Goal: Task Accomplishment & Management: Use online tool/utility

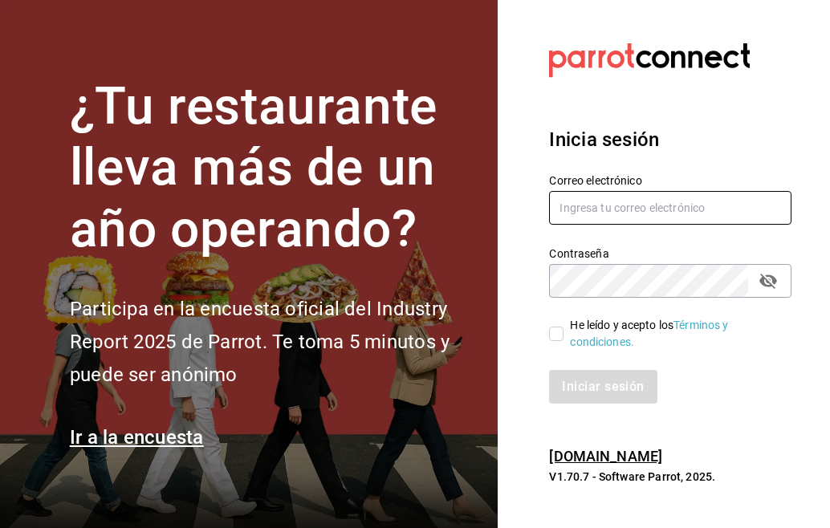
type input "[EMAIL_ADDRESS][DOMAIN_NAME]"
click at [553, 336] on input "He leído y acepto los Términos y condiciones." at bounding box center [556, 334] width 14 height 14
checkbox input "true"
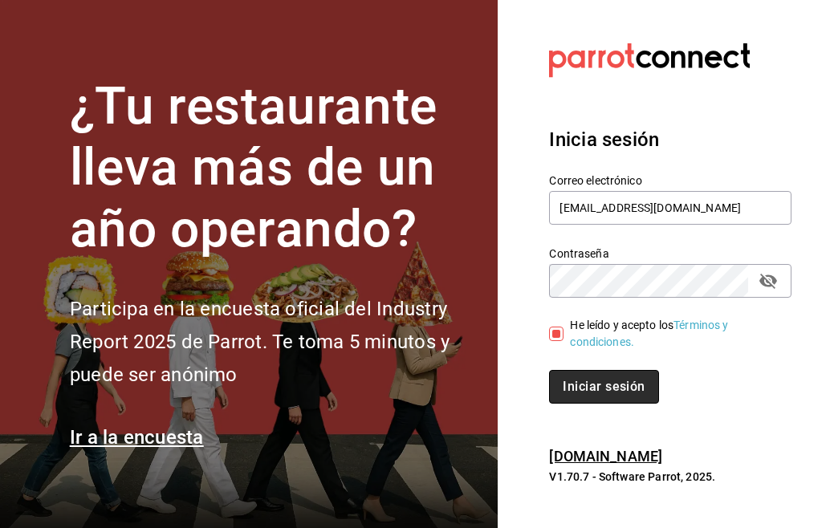
click at [614, 398] on button "Iniciar sesión" at bounding box center [603, 387] width 109 height 34
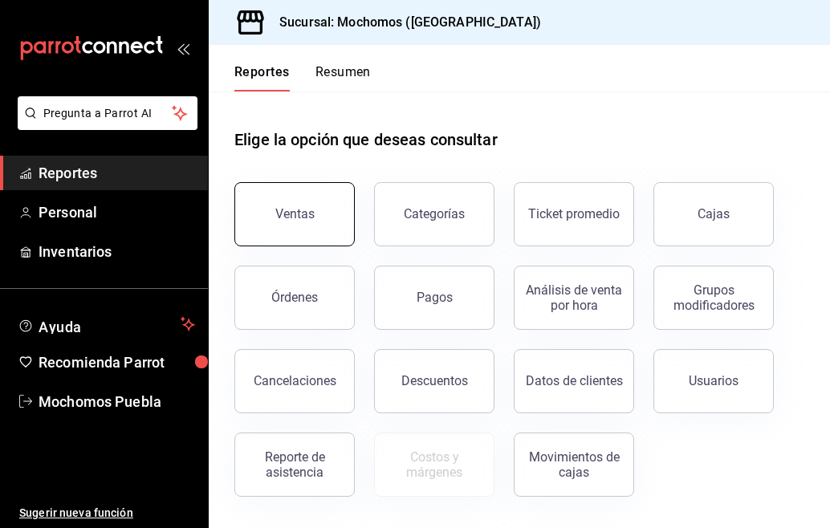
click at [292, 213] on div "Ventas" at bounding box center [294, 213] width 39 height 15
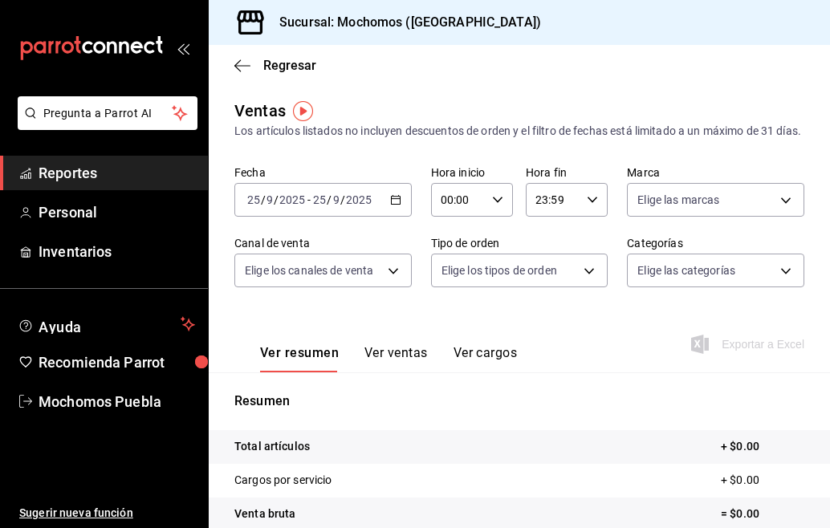
click at [393, 210] on div "[DATE] [DATE] - [DATE] [DATE]" at bounding box center [322, 200] width 177 height 34
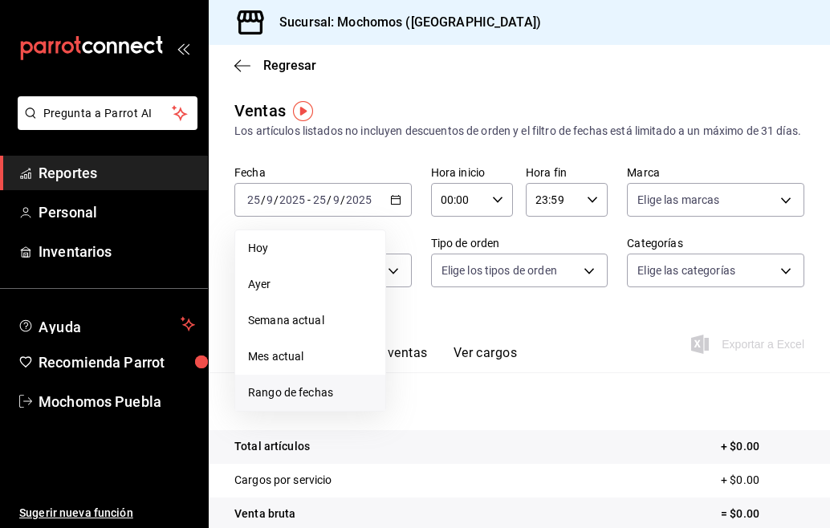
click at [259, 402] on span "Rango de fechas" at bounding box center [310, 393] width 124 height 17
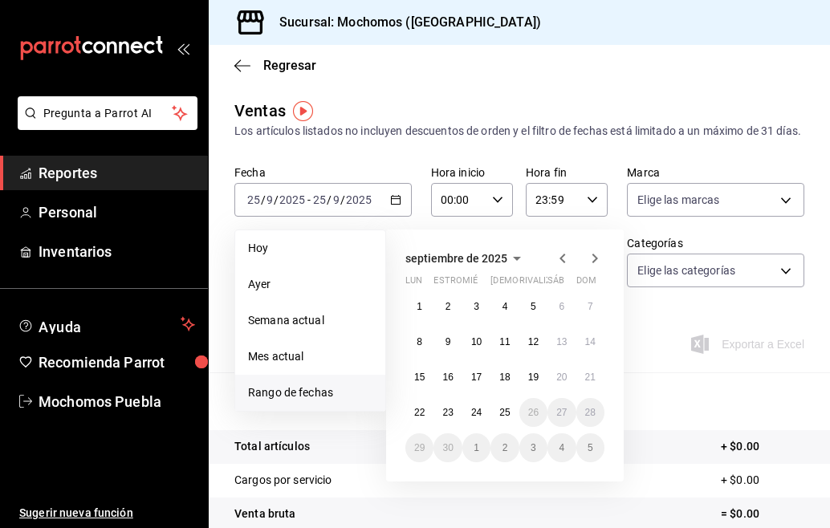
click at [259, 402] on span "Rango de fechas" at bounding box center [310, 393] width 124 height 17
click at [482, 418] on abbr "24" at bounding box center [476, 412] width 10 height 11
click at [508, 427] on button "25" at bounding box center [505, 412] width 28 height 29
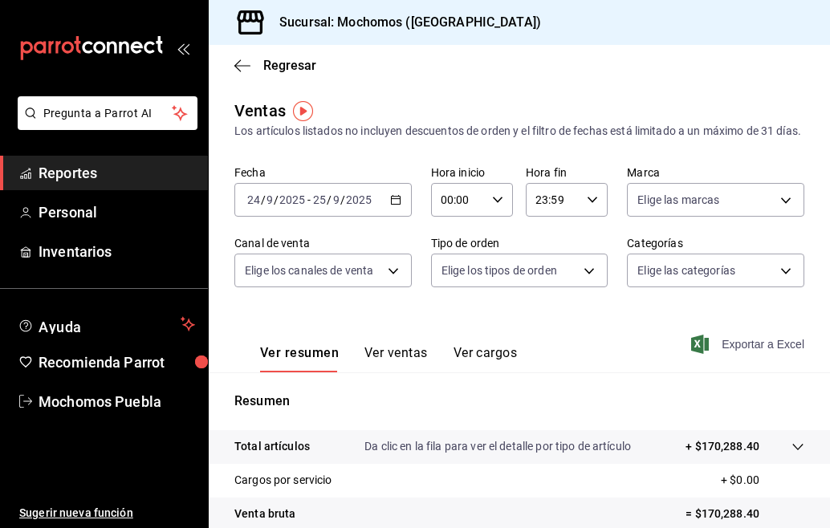
click at [729, 351] on font "Exportar a Excel" at bounding box center [763, 344] width 83 height 13
